Goal: Find specific page/section: Find specific page/section

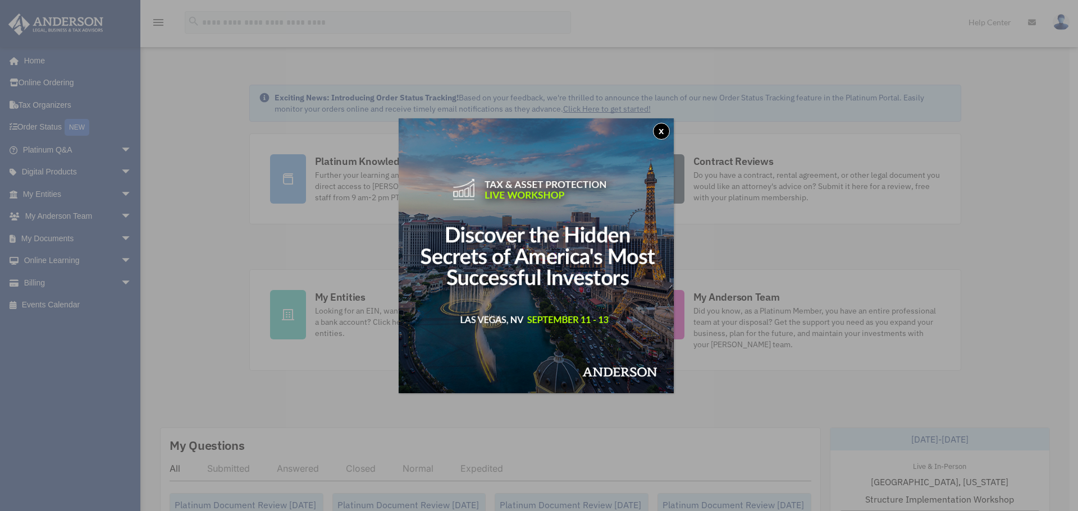
click at [665, 129] on button "x" at bounding box center [661, 131] width 17 height 17
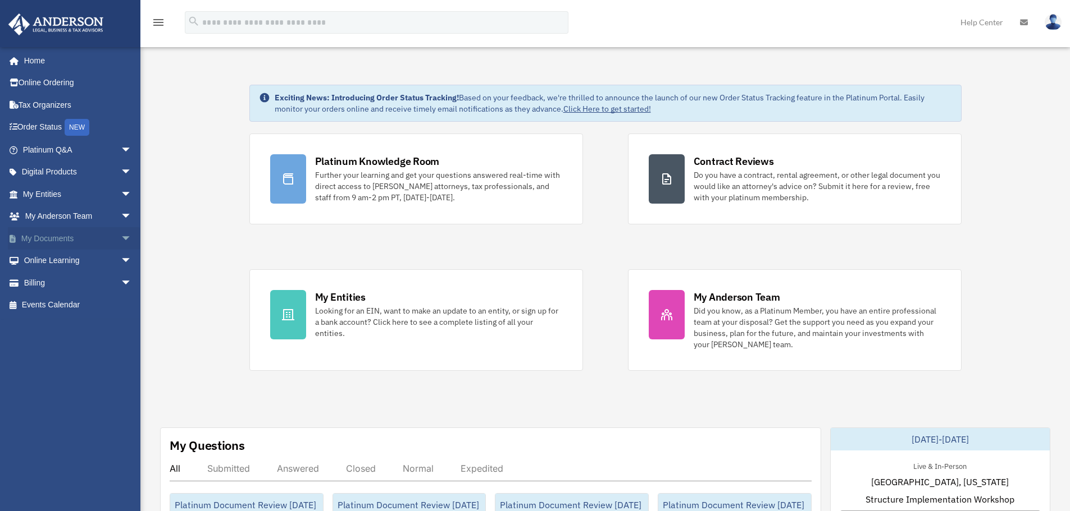
click at [121, 240] on span "arrow_drop_down" at bounding box center [132, 238] width 22 height 23
click at [50, 259] on link "Box" at bounding box center [82, 261] width 133 height 22
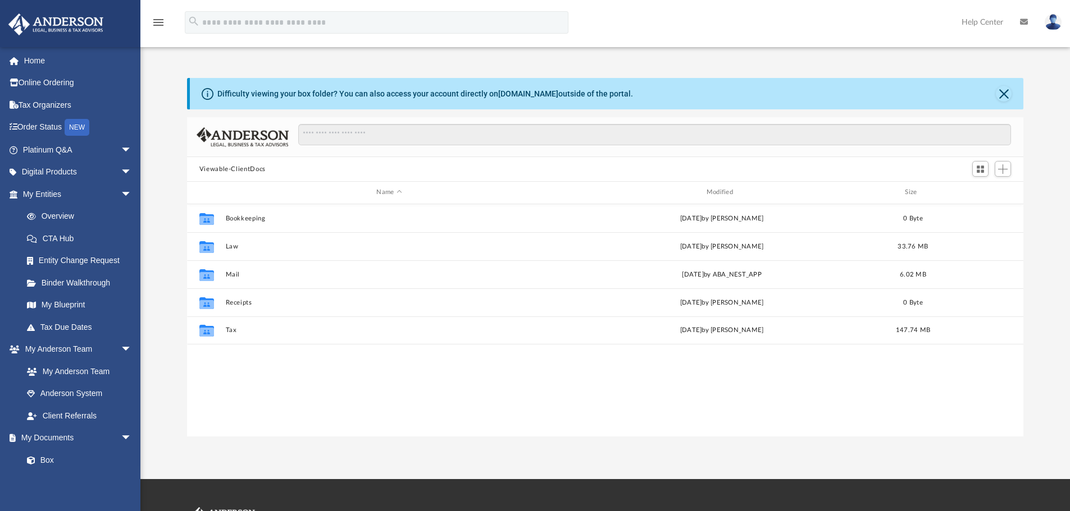
scroll to position [247, 828]
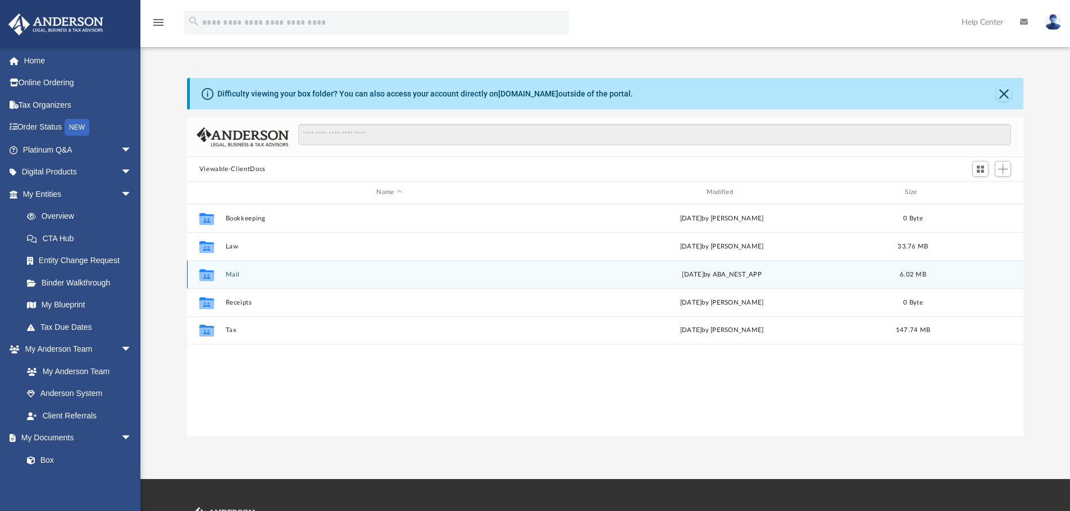
click at [230, 275] on button "Mail" at bounding box center [388, 274] width 327 height 7
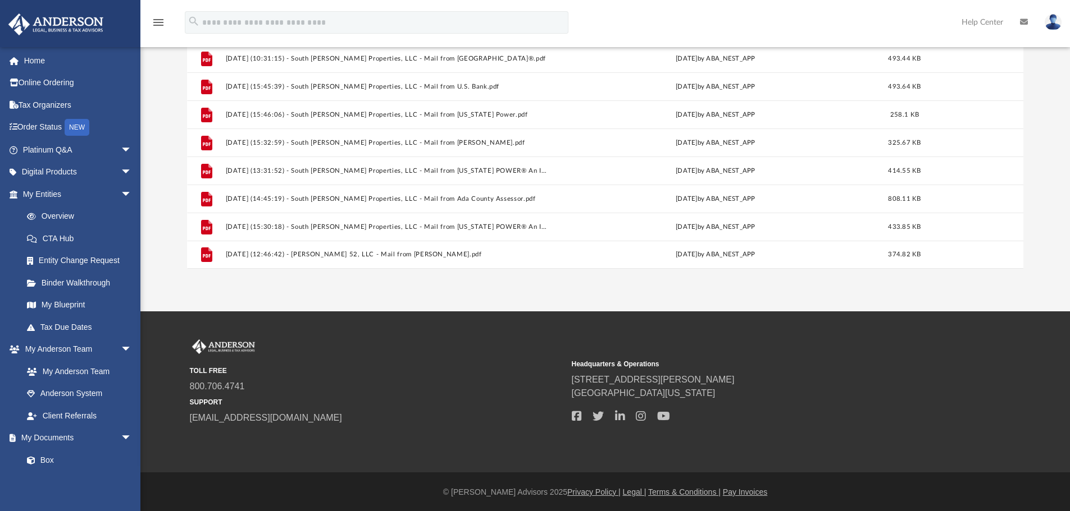
scroll to position [168, 0]
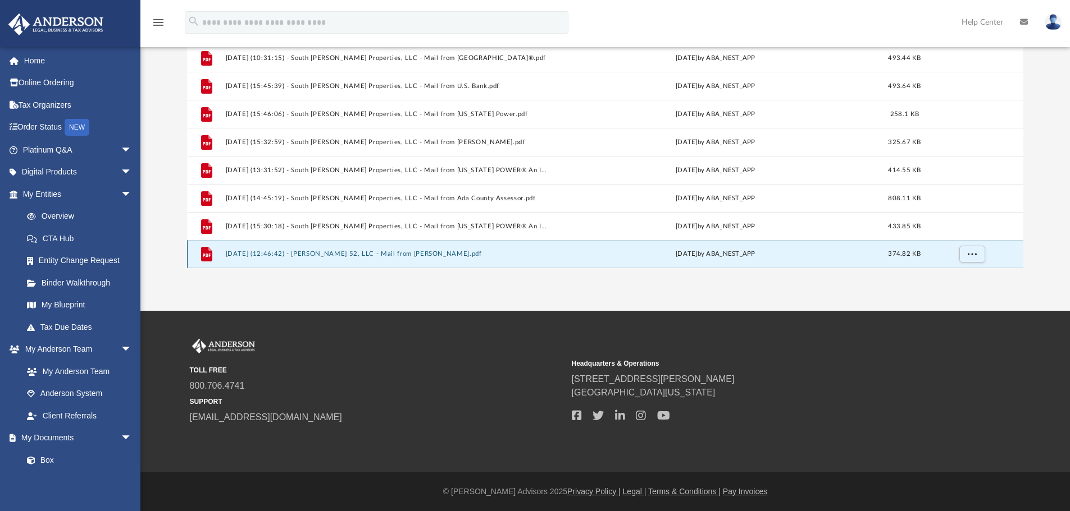
click at [387, 255] on button "[DATE] (12:46:42) - [PERSON_NAME] 52, LLC - Mail from [PERSON_NAME].pdf" at bounding box center [386, 253] width 323 height 7
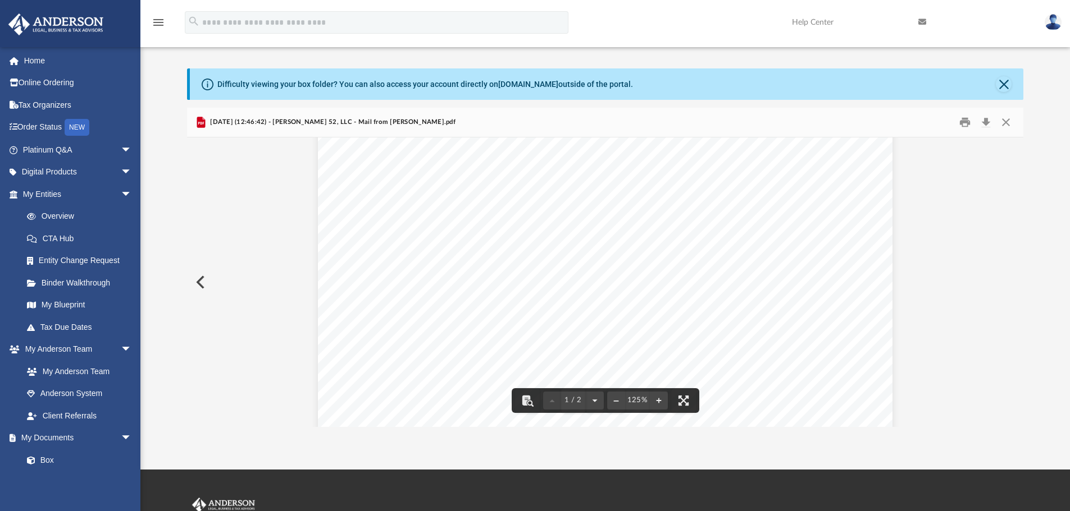
scroll to position [0, 0]
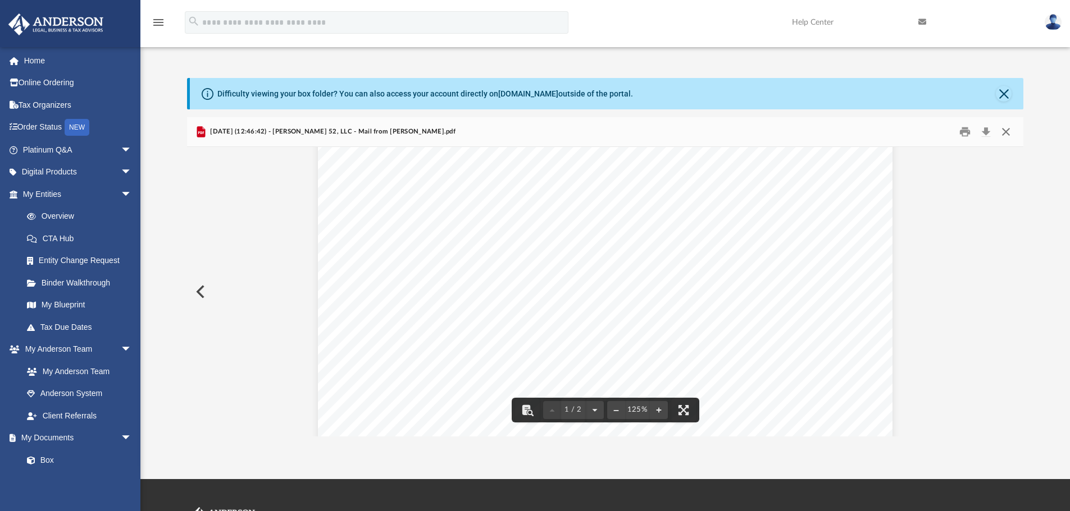
click at [1002, 129] on button "Close" at bounding box center [1005, 132] width 20 height 17
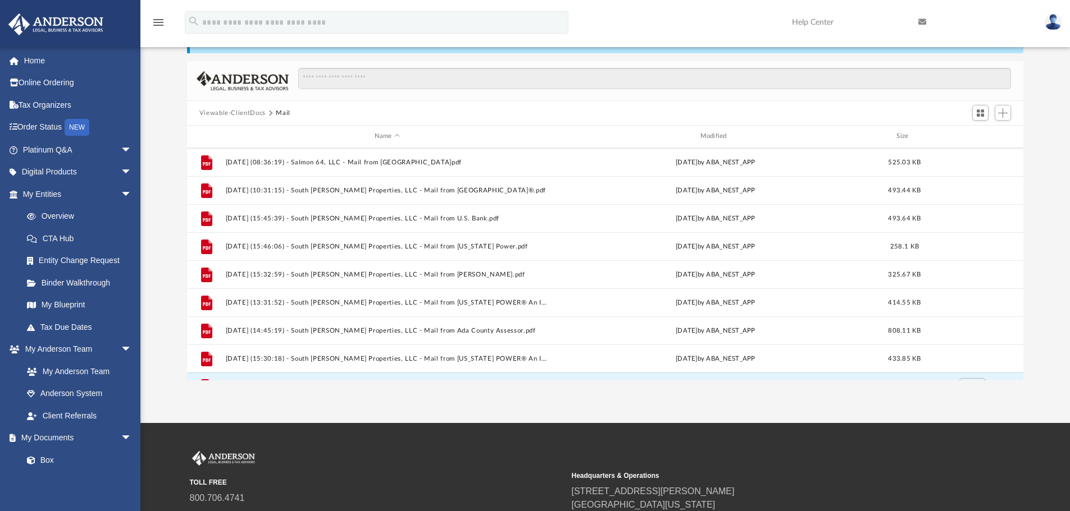
scroll to position [104, 0]
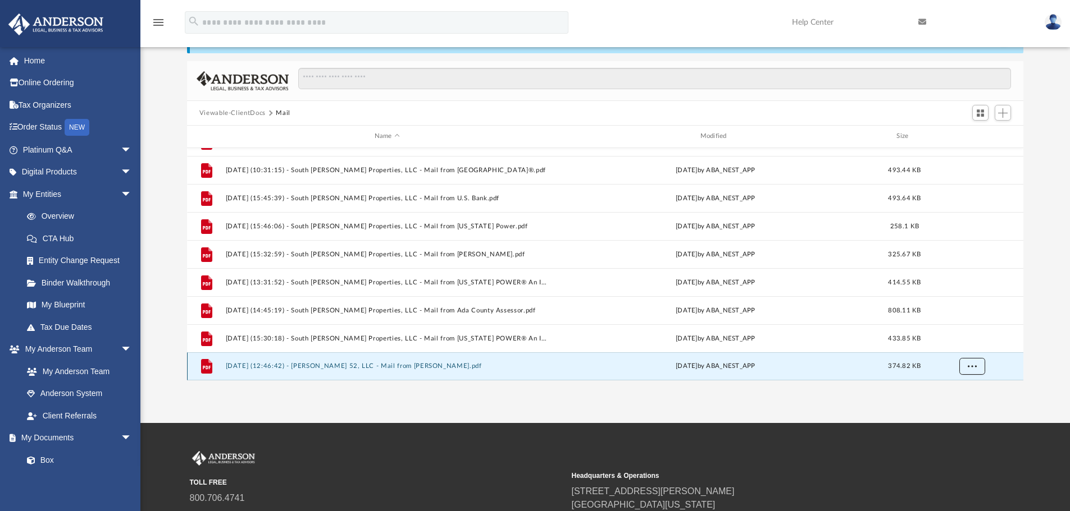
click at [971, 365] on span "More options" at bounding box center [971, 366] width 9 height 6
click at [905, 403] on div "App [EMAIL_ADDRESS][DOMAIN_NAME] Sign Out [EMAIL_ADDRESS][DOMAIN_NAME] Home Onl…" at bounding box center [535, 183] width 1070 height 479
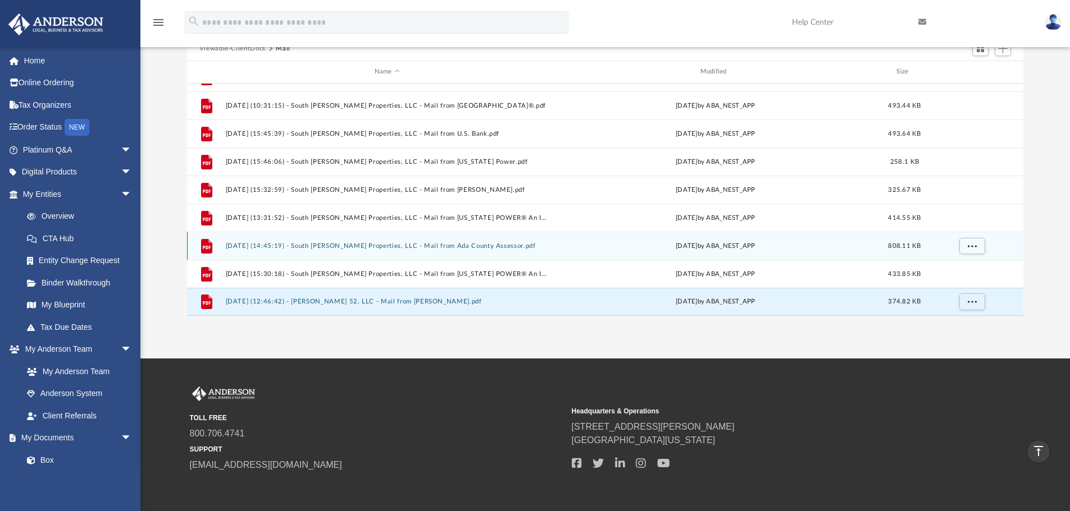
scroll to position [0, 0]
